Goal: Task Accomplishment & Management: Manage account settings

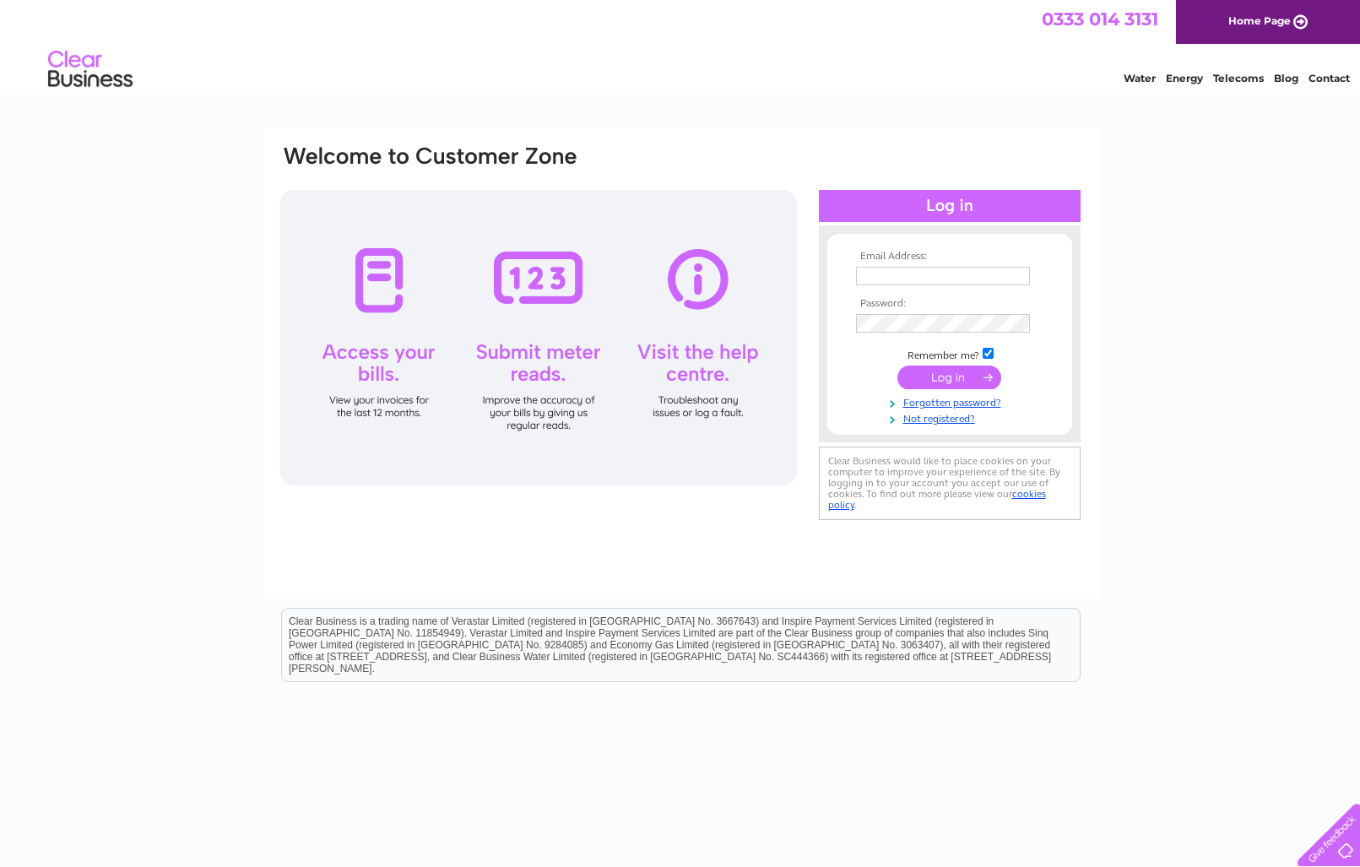
type input "accounts@itw4.co.uk"
click at [950, 379] on input "submit" at bounding box center [949, 377] width 104 height 24
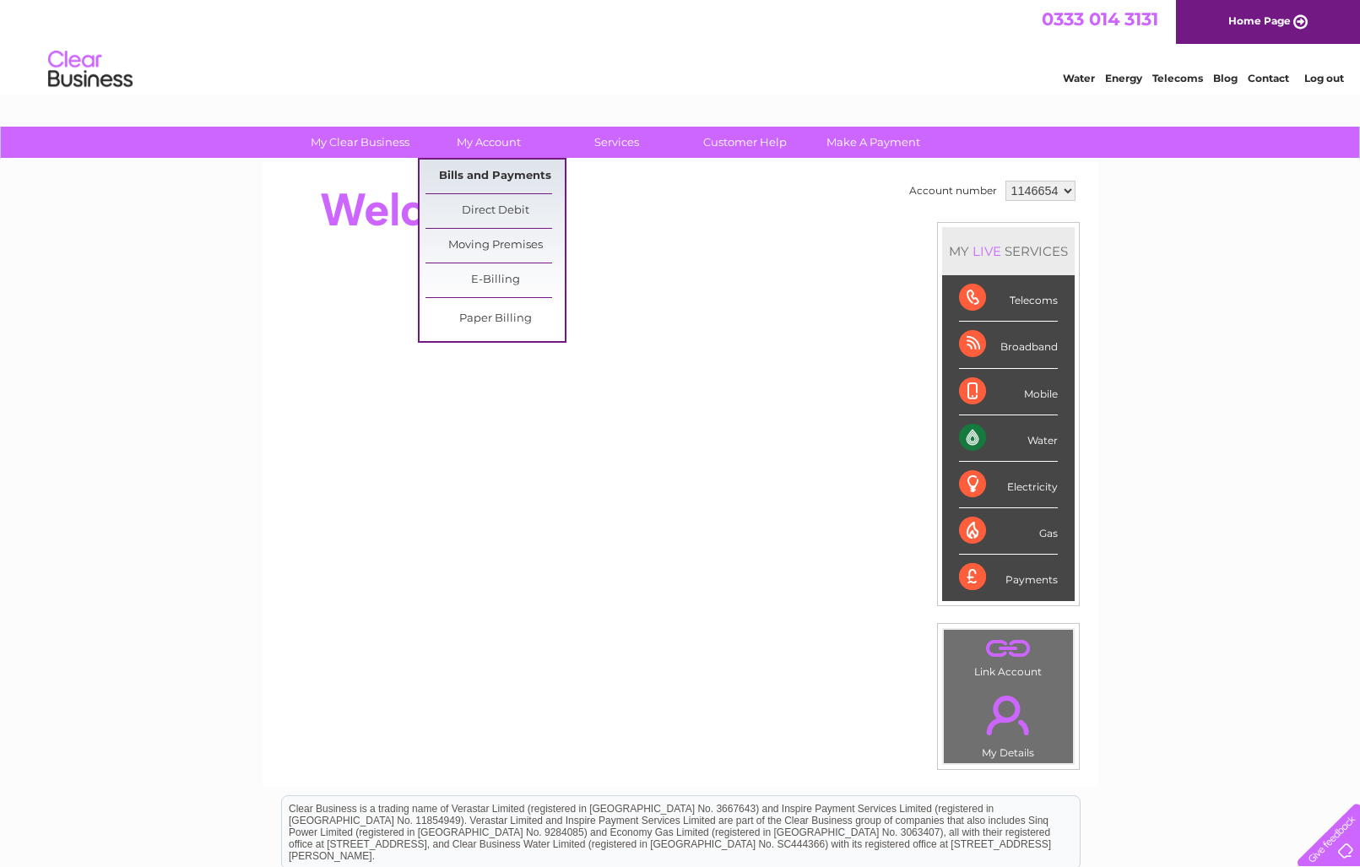
click at [498, 180] on link "Bills and Payments" at bounding box center [494, 177] width 139 height 34
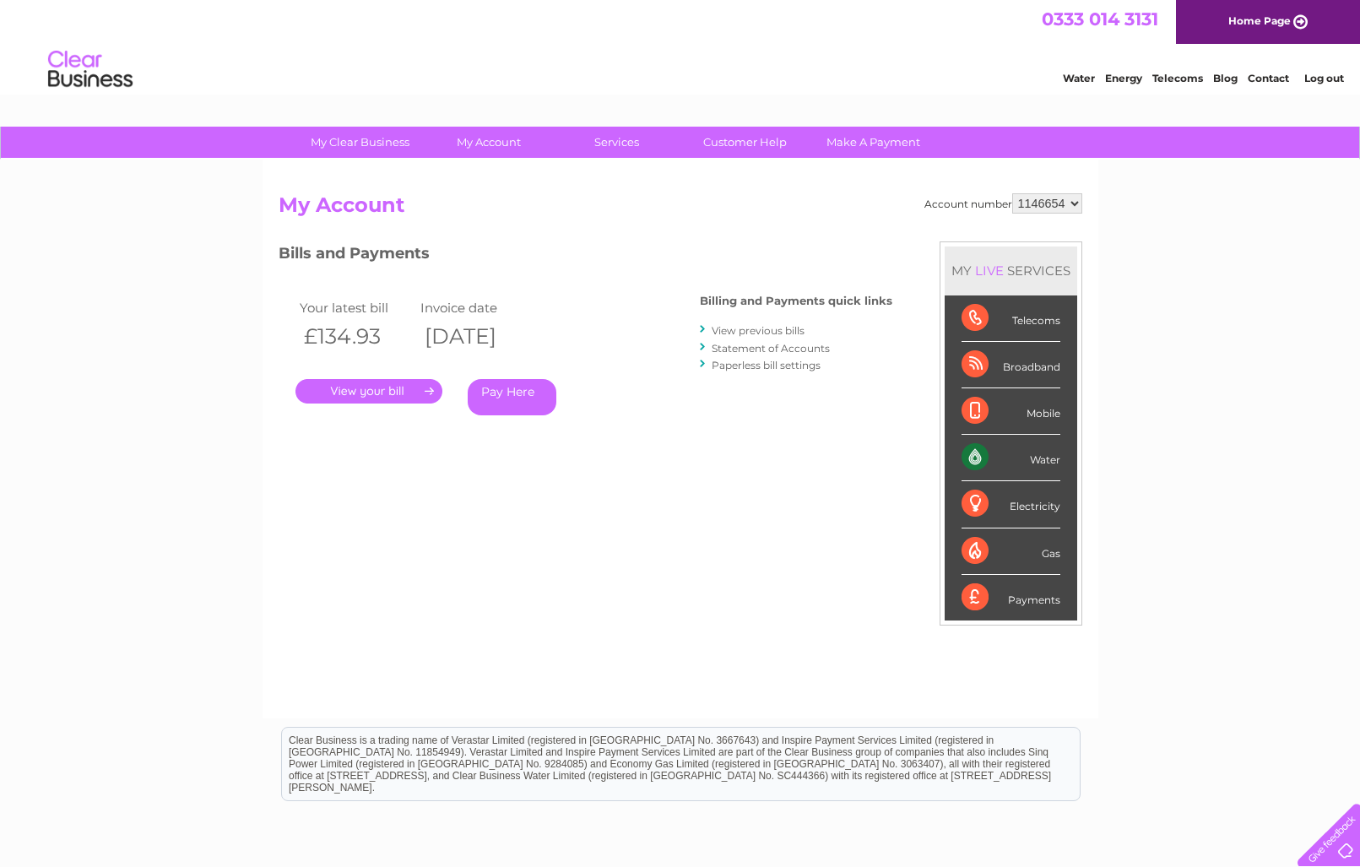
click at [372, 392] on link "." at bounding box center [368, 391] width 147 height 24
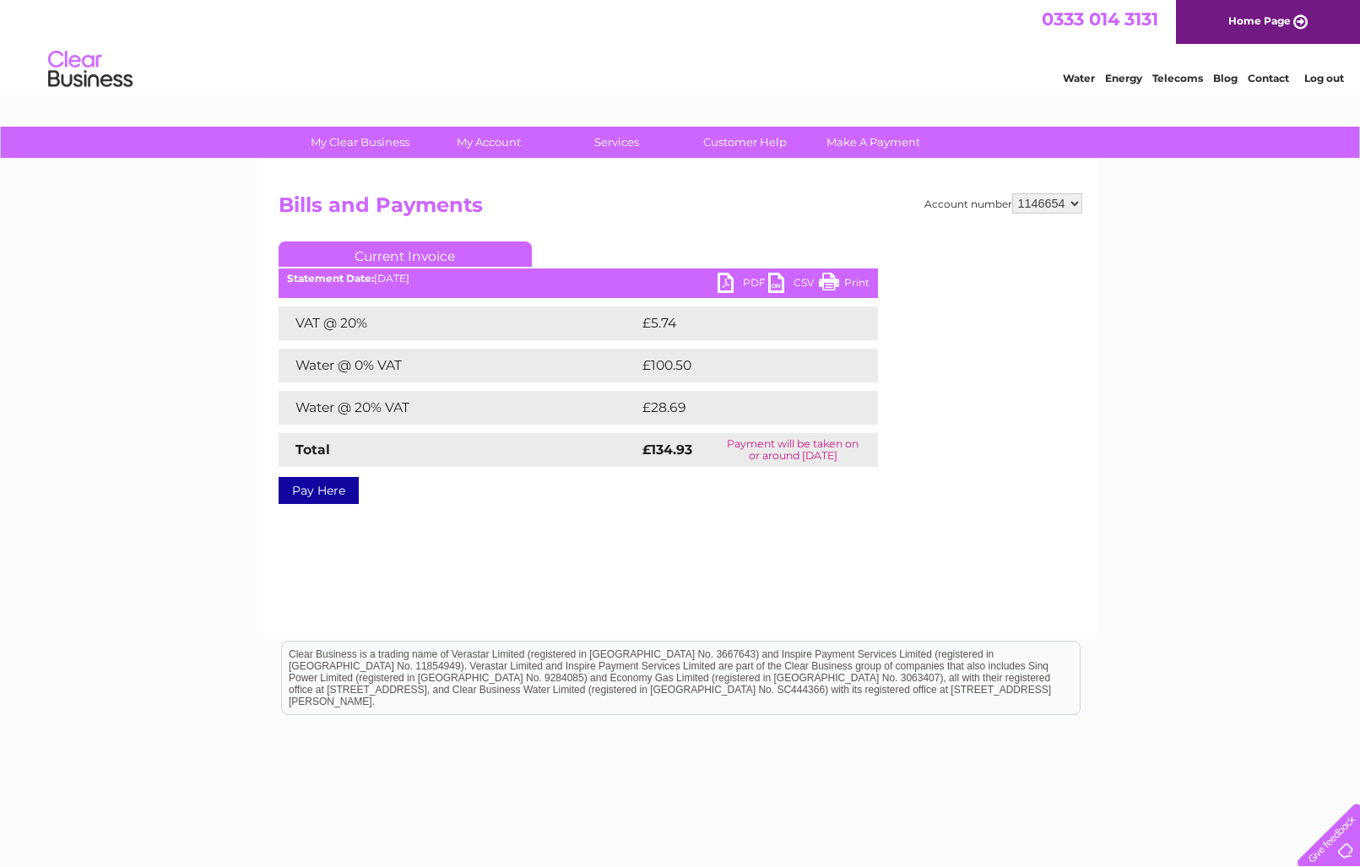
click at [727, 282] on link "PDF" at bounding box center [742, 285] width 51 height 24
click at [909, 74] on div "Water Energy Telecoms Blog Contact Log out" at bounding box center [680, 71] width 1360 height 55
drag, startPoint x: 924, startPoint y: 43, endPoint x: 935, endPoint y: 41, distance: 11.1
click at [924, 43] on div "0333 014 3131 Home Page" at bounding box center [680, 22] width 1360 height 44
click at [1324, 79] on link "Log out" at bounding box center [1324, 78] width 40 height 13
